Goal: Transaction & Acquisition: Purchase product/service

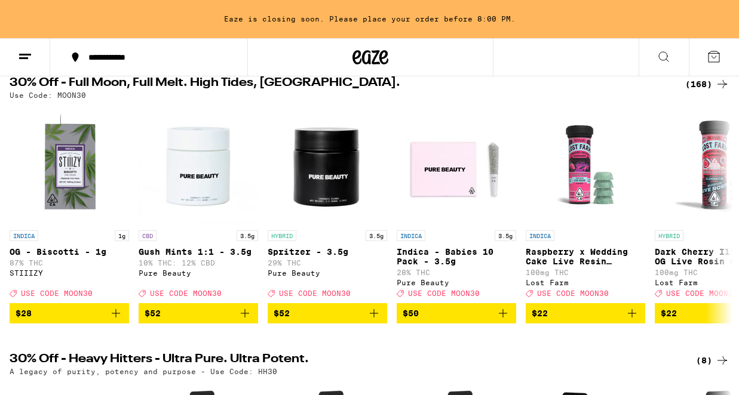
click at [704, 82] on div "(168)" at bounding box center [707, 84] width 44 height 14
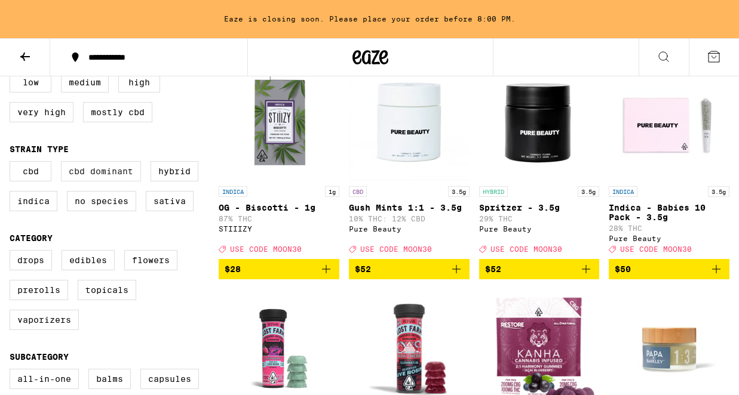
scroll to position [157, 0]
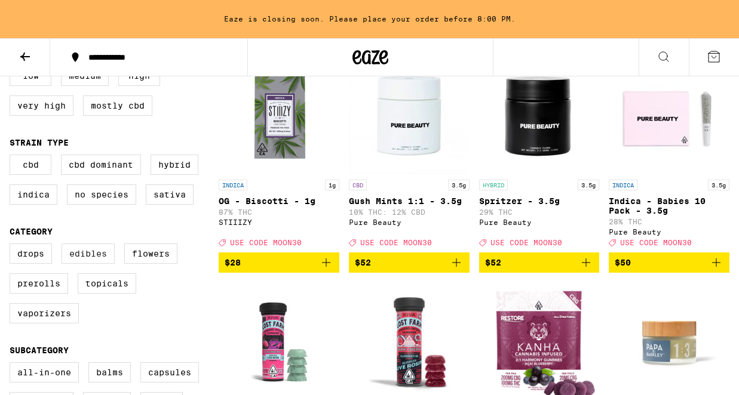
click at [82, 264] on label "Edibles" at bounding box center [88, 254] width 53 height 20
click at [13, 246] on input "Edibles" at bounding box center [12, 246] width 1 height 1
checkbox input "true"
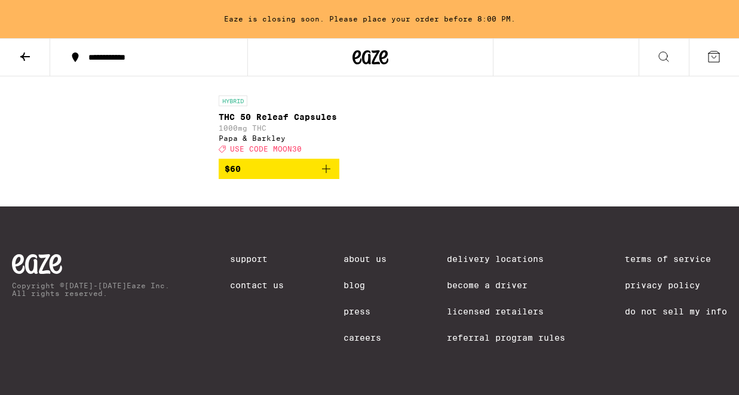
scroll to position [4534, 0]
